Goal: Task Accomplishment & Management: Use online tool/utility

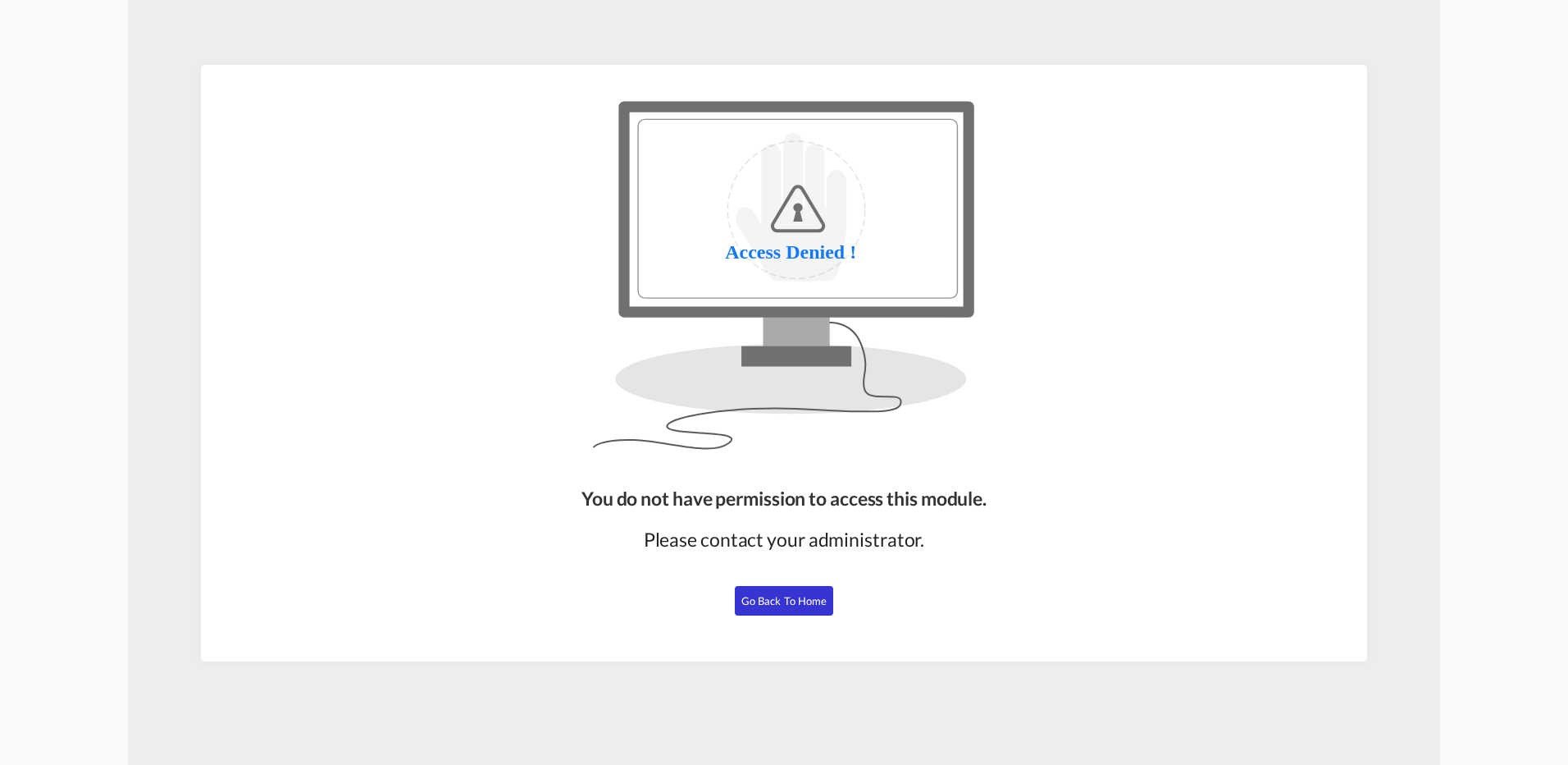
click at [802, 599] on span "Go Back to Home" at bounding box center [784, 600] width 86 height 13
click at [794, 602] on span "Go Back to Home" at bounding box center [784, 600] width 86 height 13
